Goal: Navigation & Orientation: Find specific page/section

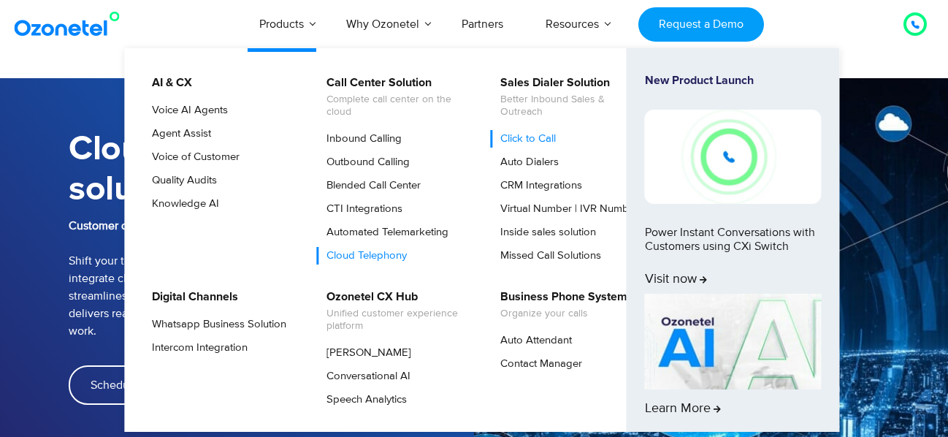
click at [529, 138] on link "Click to Call" at bounding box center [524, 139] width 67 height 18
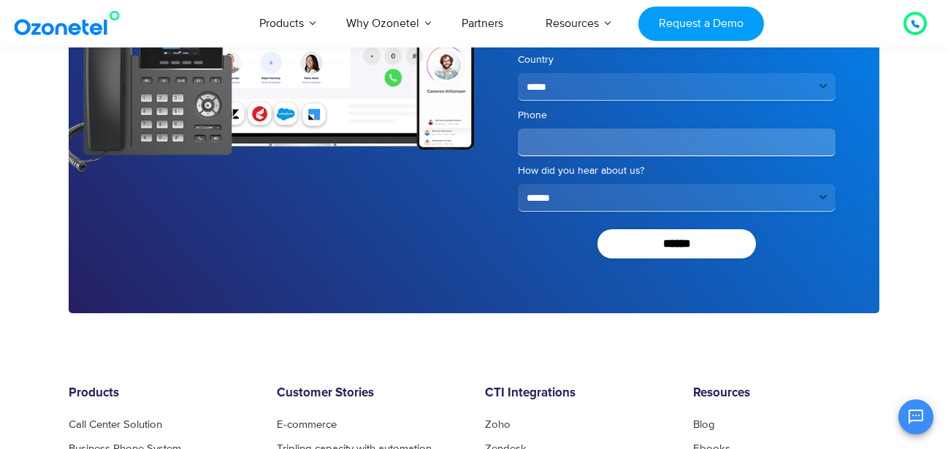
scroll to position [2929, 0]
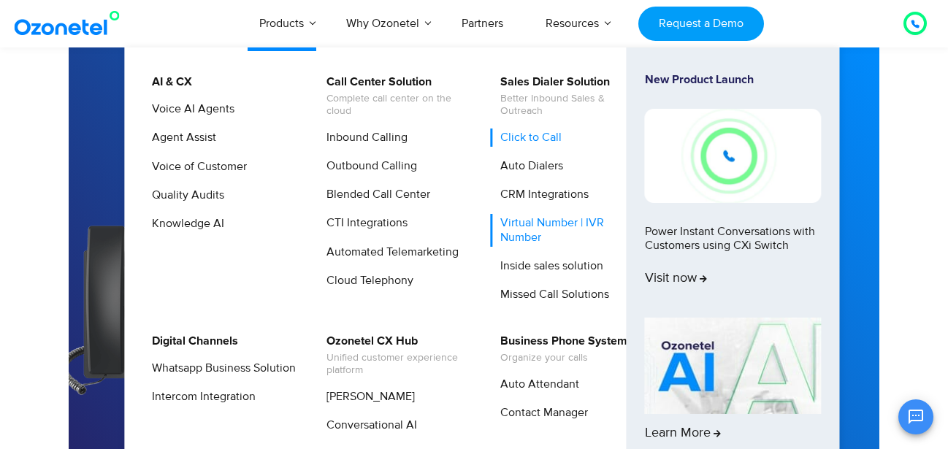
click at [514, 226] on link "Virtual Number | IVR Number" at bounding box center [568, 230] width 155 height 32
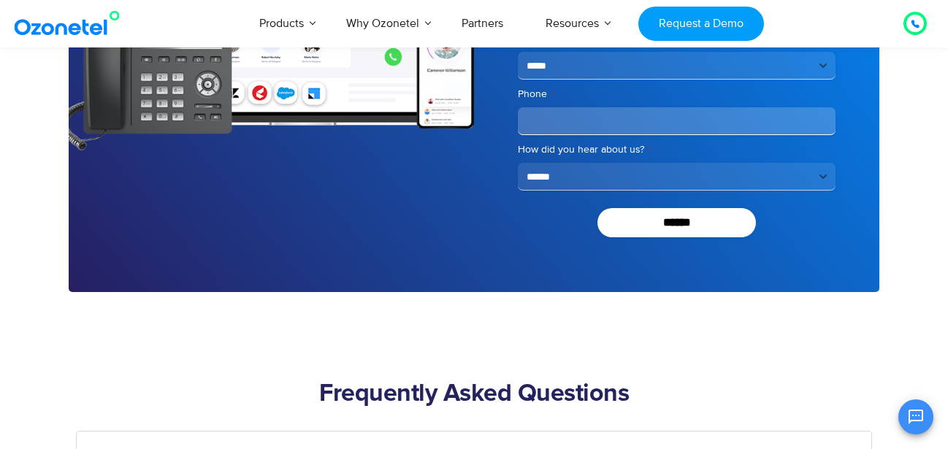
scroll to position [5733, 0]
